Goal: Transaction & Acquisition: Purchase product/service

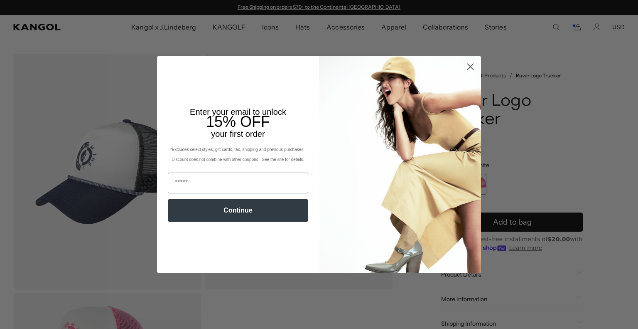
click at [465, 74] on circle "Close dialog" at bounding box center [471, 67] width 14 height 14
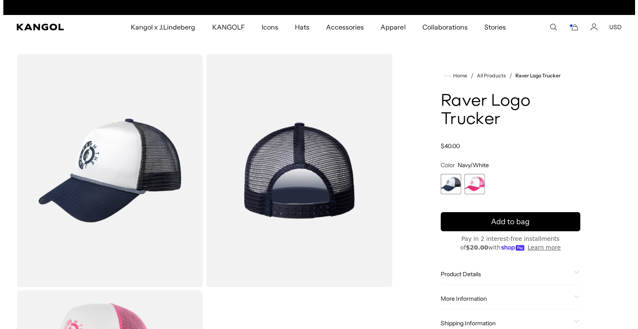
scroll to position [0, 171]
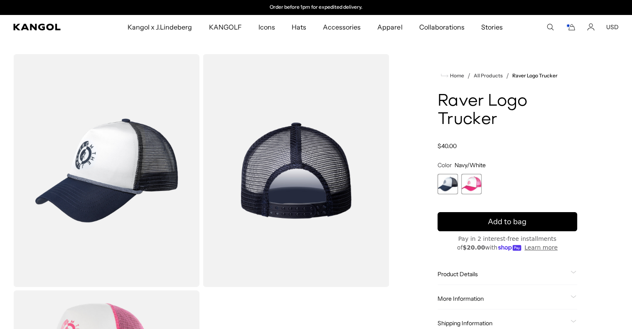
click at [567, 27] on rect "Cart" at bounding box center [567, 25] width 3 height 3
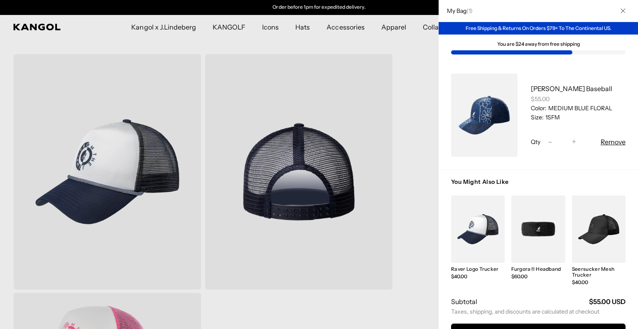
click at [621, 8] on icon "Close" at bounding box center [623, 10] width 5 height 5
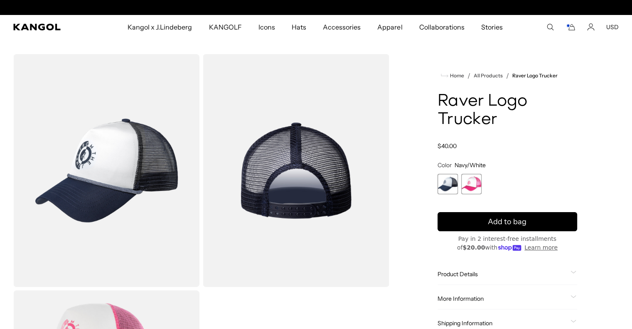
scroll to position [0, 0]
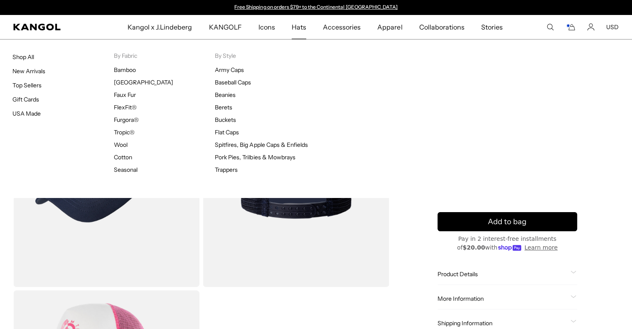
click at [299, 27] on span "Hats" at bounding box center [299, 27] width 15 height 24
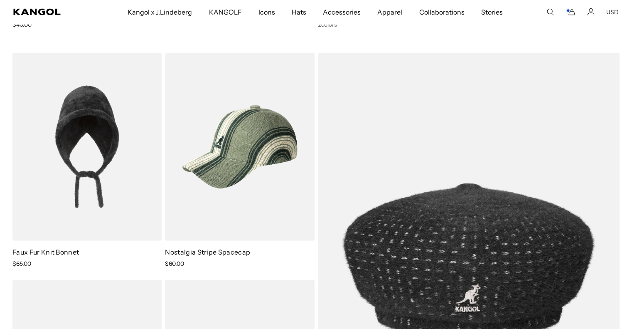
click at [0, 0] on img at bounding box center [0, 0] width 0 height 0
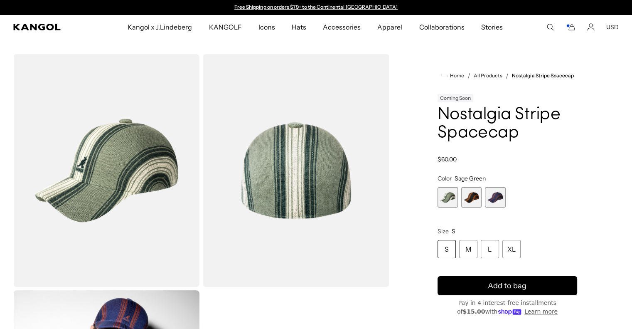
click at [451, 194] on span "1 of 3" at bounding box center [447, 197] width 20 height 20
click at [489, 244] on div "L" at bounding box center [490, 249] width 18 height 18
click at [160, 152] on img "Gallery Viewer" at bounding box center [106, 170] width 186 height 233
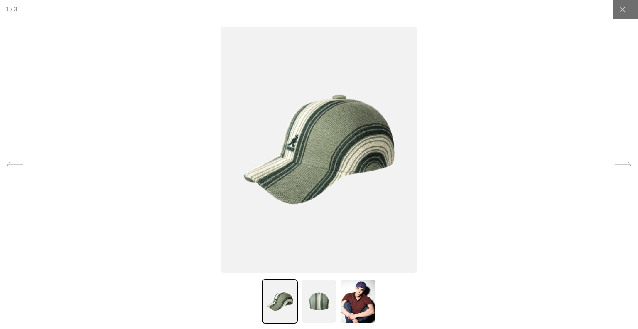
click at [326, 161] on img at bounding box center [319, 149] width 196 height 246
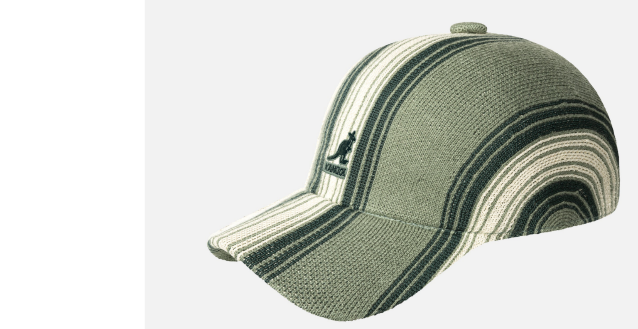
scroll to position [0, 171]
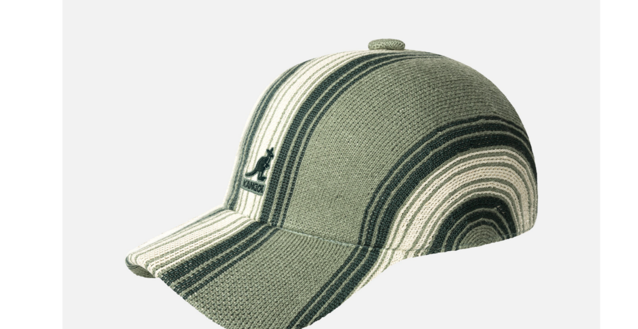
click at [296, 160] on img at bounding box center [328, 173] width 355 height 445
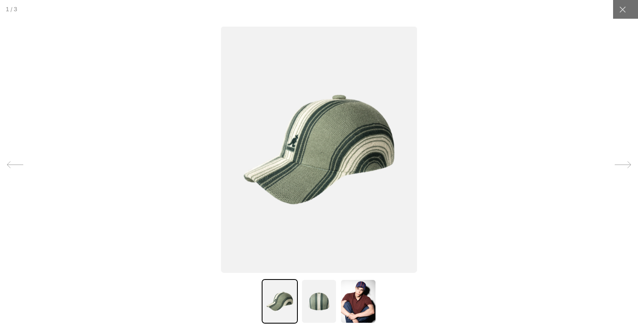
click at [620, 13] on icon at bounding box center [622, 9] width 8 height 8
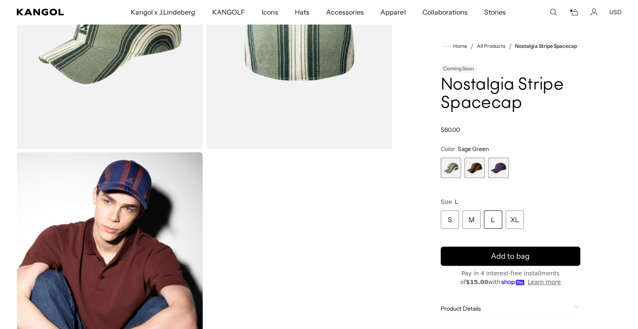
scroll to position [0, 0]
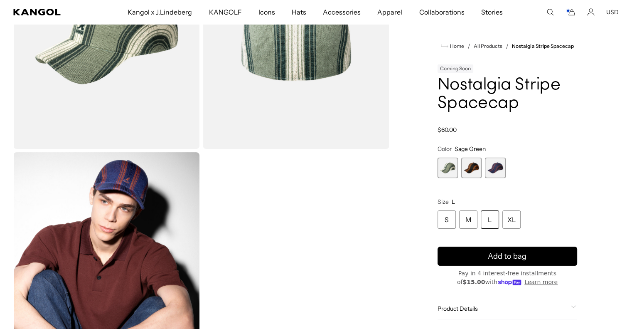
click at [488, 219] on div "L" at bounding box center [490, 220] width 18 height 18
click at [541, 256] on button "Add to bag" at bounding box center [507, 256] width 140 height 19
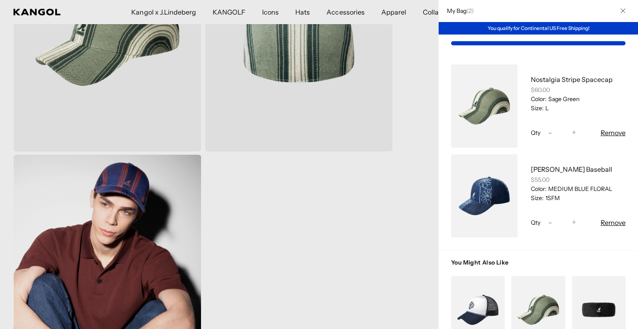
click at [616, 15] on button "Close" at bounding box center [623, 11] width 22 height 22
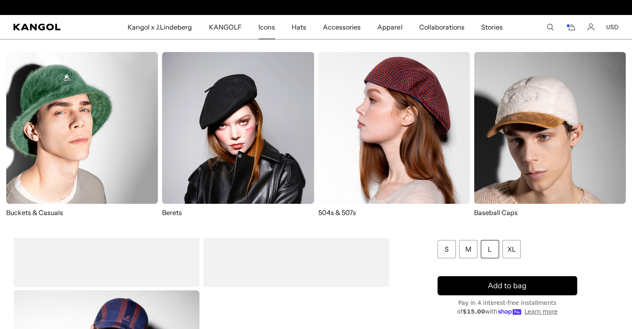
scroll to position [0, 171]
click at [255, 131] on img at bounding box center [238, 128] width 152 height 152
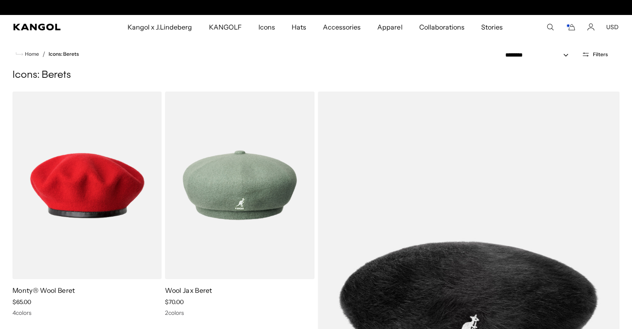
click at [572, 25] on icon "Cart" at bounding box center [570, 26] width 10 height 7
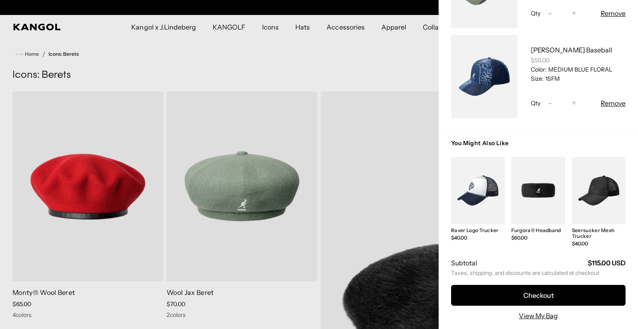
scroll to position [0, 171]
click at [536, 310] on link "View My Bag" at bounding box center [538, 315] width 39 height 10
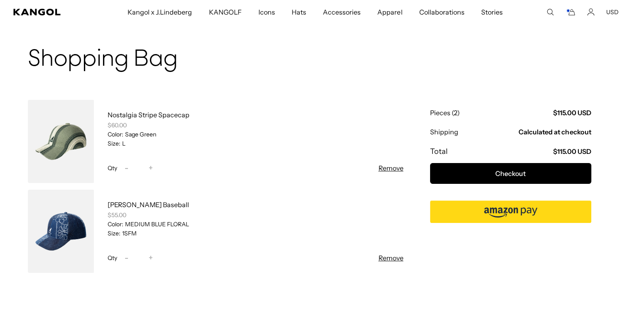
scroll to position [37, 0]
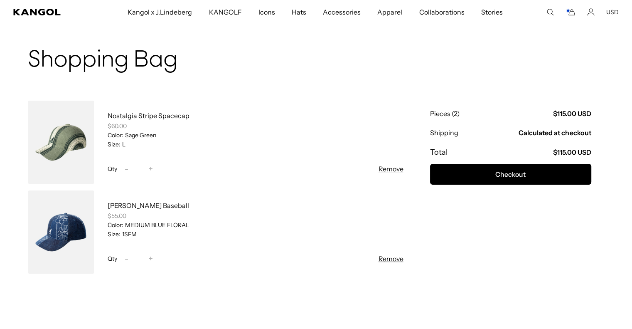
click at [84, 224] on link at bounding box center [61, 231] width 66 height 83
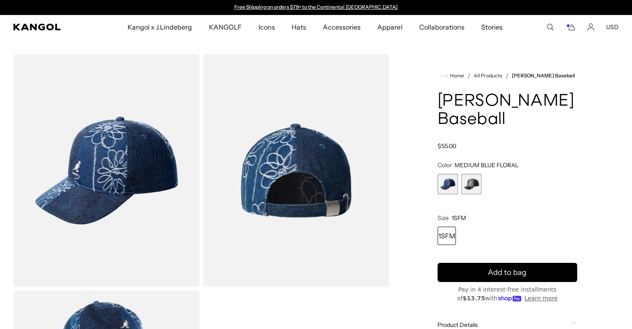
click at [475, 183] on span "2 of 2" at bounding box center [471, 184] width 20 height 20
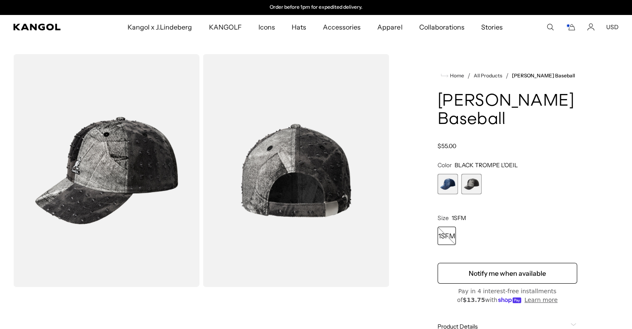
click at [447, 176] on span "1 of 2" at bounding box center [447, 184] width 20 height 20
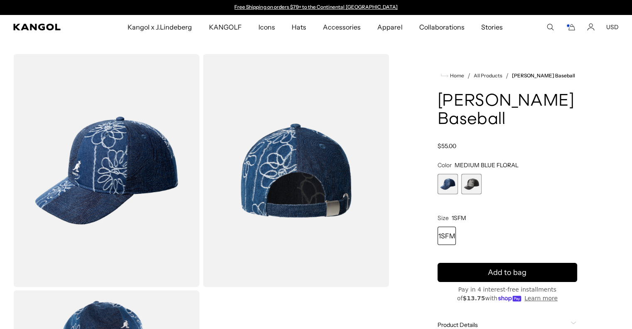
click at [115, 172] on img "Gallery Viewer" at bounding box center [106, 170] width 186 height 233
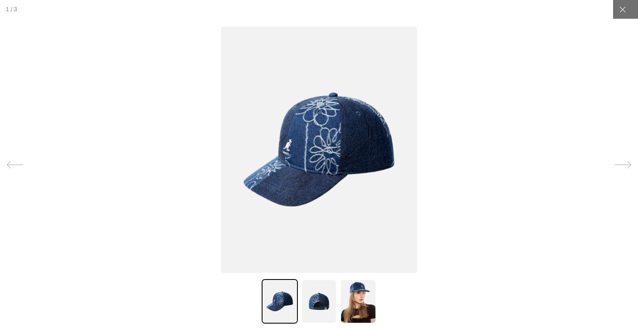
scroll to position [0, 171]
click at [309, 168] on img at bounding box center [319, 149] width 196 height 246
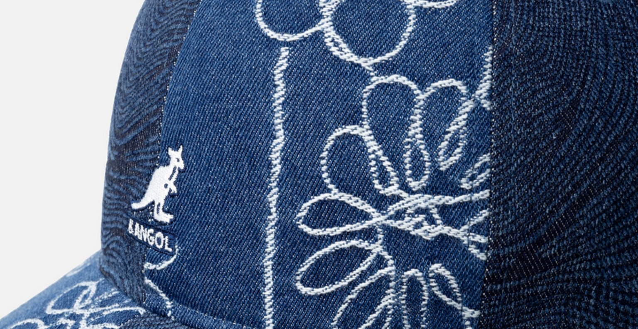
click at [293, 222] on img at bounding box center [335, 190] width 559 height 702
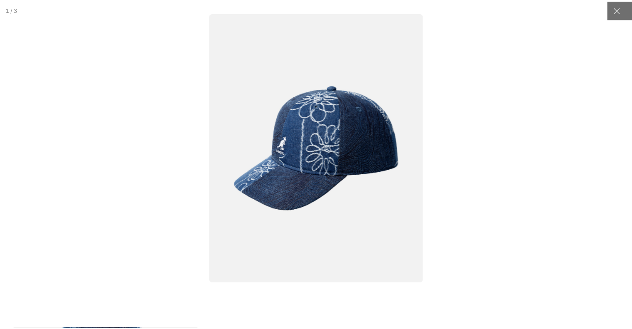
scroll to position [0, 0]
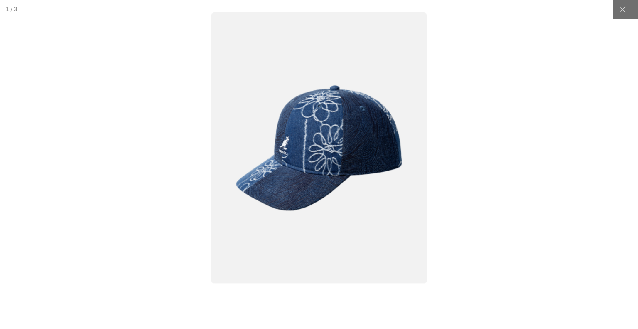
click at [616, 14] on div at bounding box center [622, 9] width 19 height 19
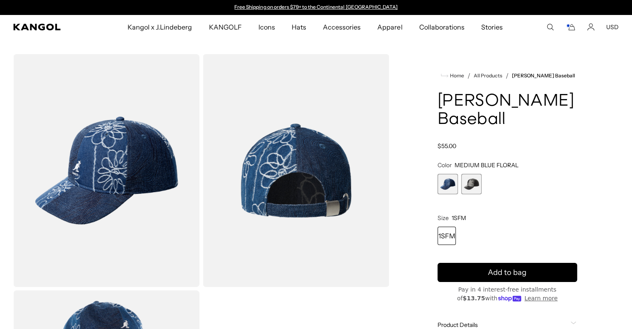
click at [569, 29] on icon "Cart" at bounding box center [570, 26] width 10 height 7
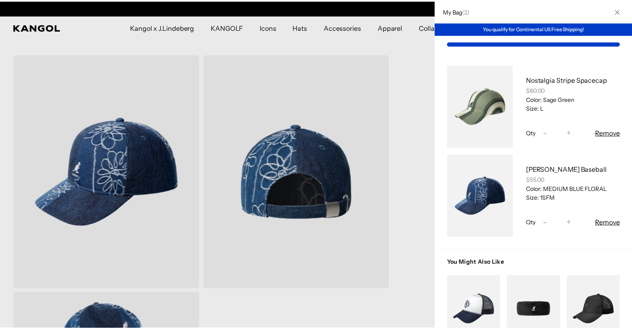
scroll to position [0, 171]
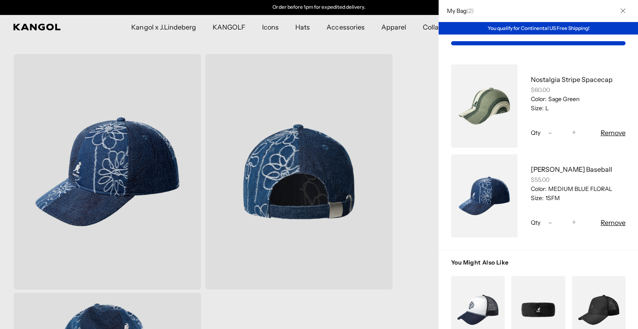
click at [621, 12] on icon "Close" at bounding box center [623, 10] width 5 height 5
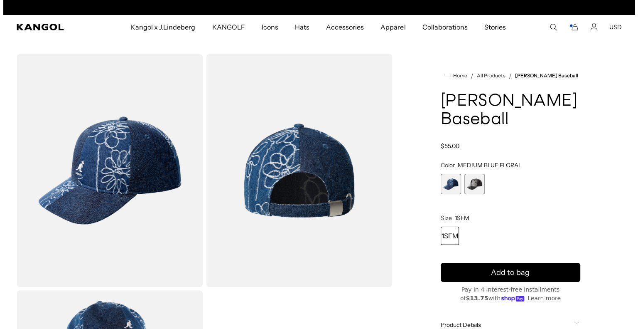
scroll to position [0, 0]
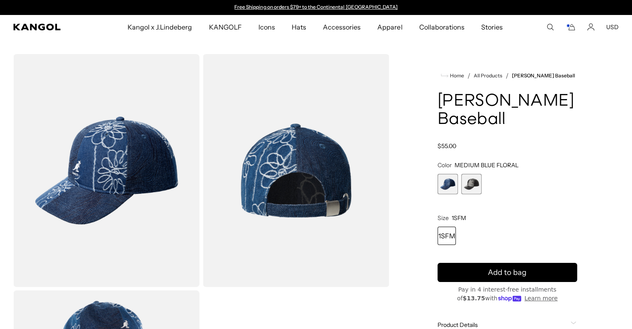
click at [571, 30] on icon "Cart" at bounding box center [572, 28] width 6 height 6
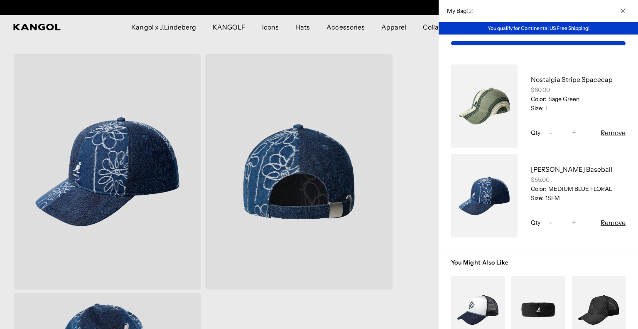
scroll to position [0, 171]
click at [495, 101] on link "My Bag" at bounding box center [484, 105] width 66 height 83
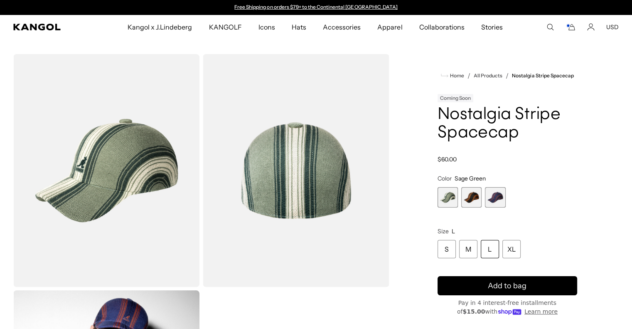
click at [570, 29] on icon "Cart" at bounding box center [570, 26] width 10 height 7
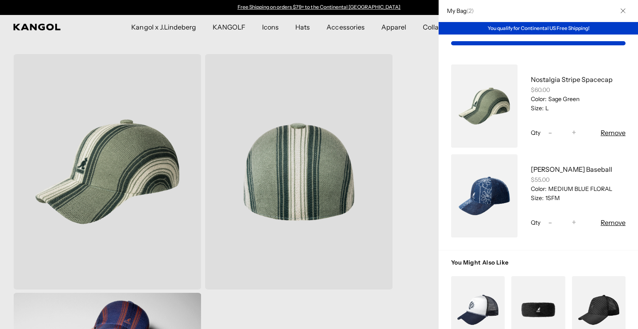
click at [601, 132] on button "Remove" at bounding box center [613, 133] width 25 height 10
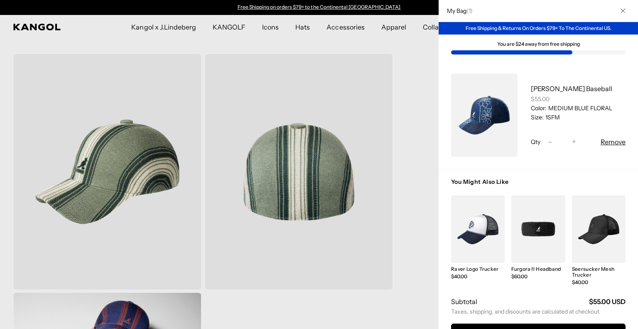
click at [621, 12] on icon "Close" at bounding box center [623, 10] width 5 height 5
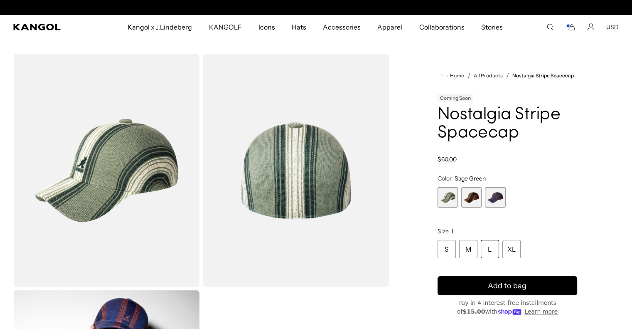
scroll to position [0, 171]
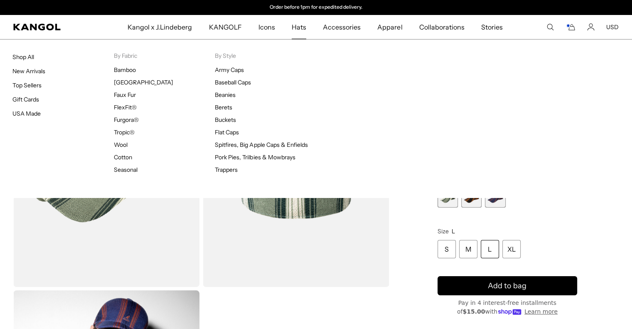
click at [297, 29] on span "Hats" at bounding box center [299, 27] width 15 height 24
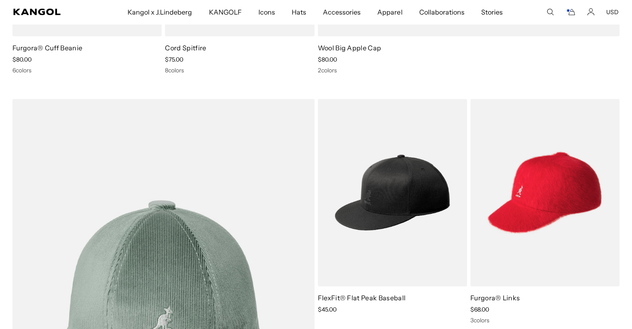
scroll to position [8237, 0]
